Goal: Information Seeking & Learning: Learn about a topic

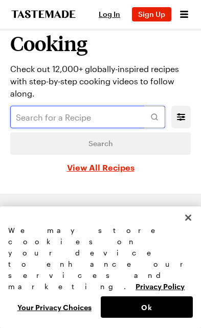
click at [35, 122] on input "text" at bounding box center [87, 117] width 155 height 22
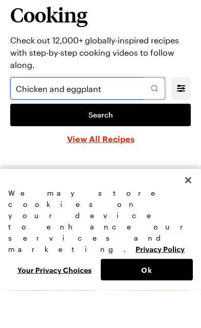
type input "Chicken and eggplant"
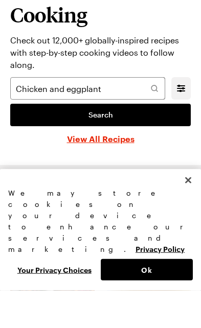
click at [25, 141] on link "Search" at bounding box center [100, 152] width 180 height 22
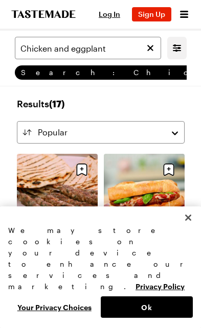
click at [178, 51] on icon "Mobile filters" at bounding box center [177, 47] width 8 height 7
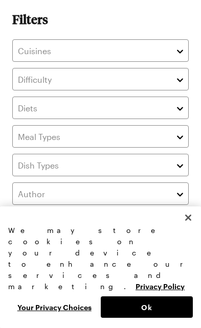
scroll to position [28, 0]
click at [184, 229] on button "Close" at bounding box center [188, 217] width 22 height 22
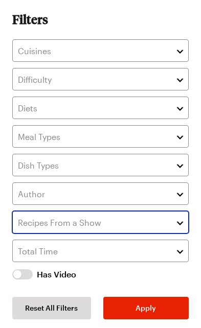
click at [27, 218] on input "text" at bounding box center [100, 222] width 176 height 22
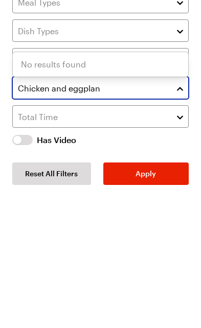
type input "Chicken and eggplant"
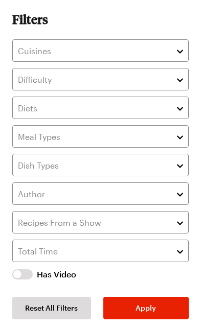
click at [144, 315] on button "Apply" at bounding box center [145, 308] width 85 height 22
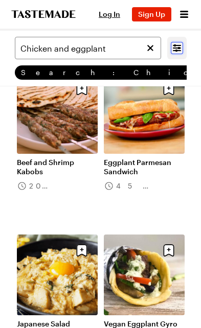
scroll to position [0, 0]
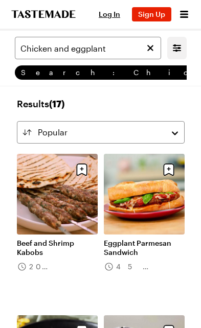
click at [177, 54] on icon "Mobile filters" at bounding box center [177, 48] width 12 height 12
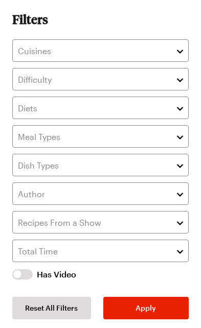
scroll to position [28, 0]
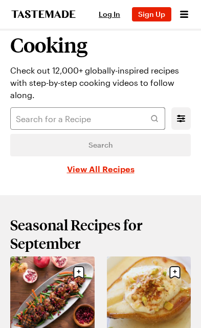
scroll to position [7, 0]
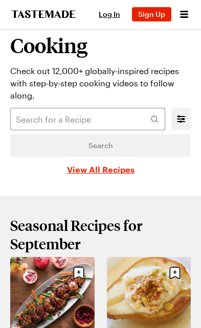
click at [97, 173] on link "View All Recipes" at bounding box center [100, 169] width 67 height 12
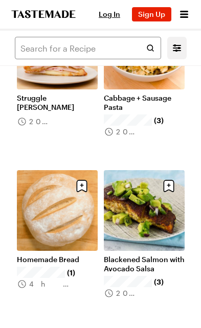
scroll to position [3516, 0]
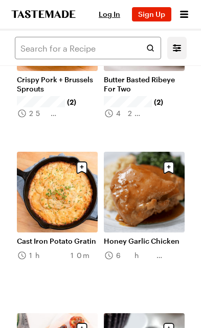
scroll to position [4181, 0]
